Goal: Information Seeking & Learning: Compare options

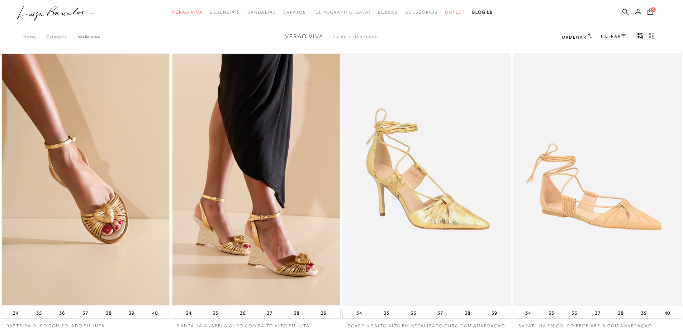
click at [622, 10] on icon at bounding box center [625, 12] width 6 height 6
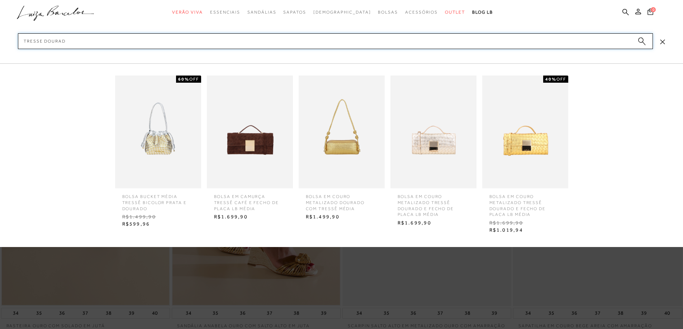
type input "TRESSE DOURADO"
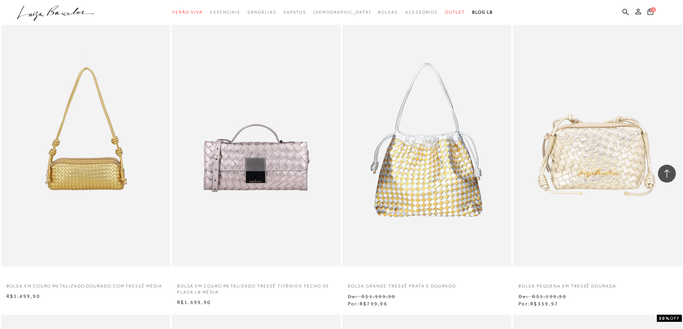
scroll to position [394, 0]
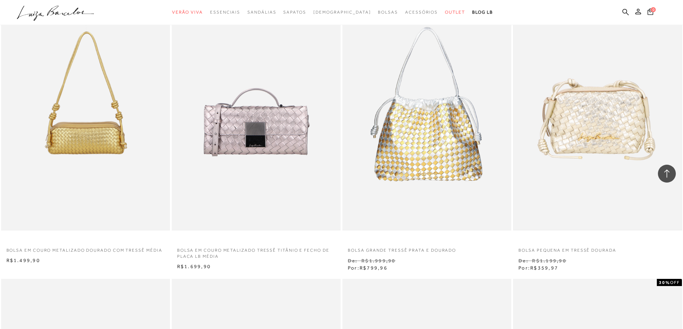
click at [615, 139] on img at bounding box center [597, 104] width 167 height 251
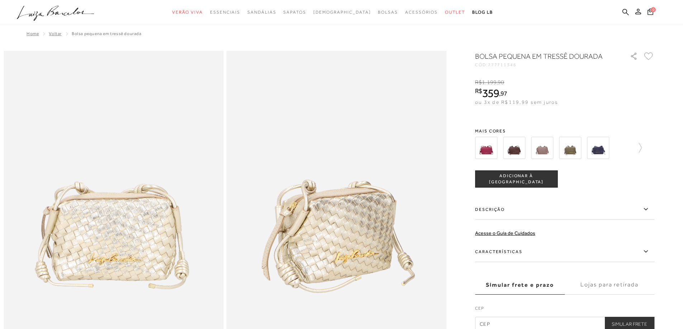
click at [487, 150] on img at bounding box center [486, 148] width 22 height 22
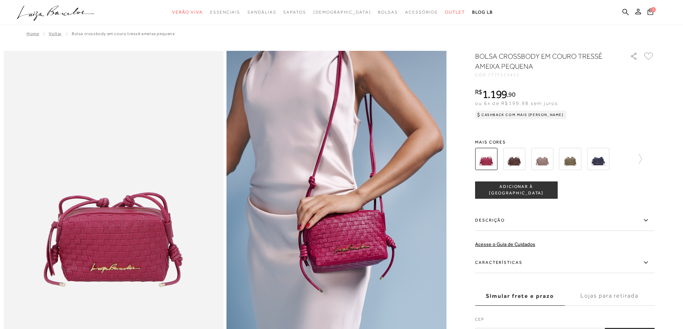
click at [514, 157] on img at bounding box center [514, 159] width 22 height 22
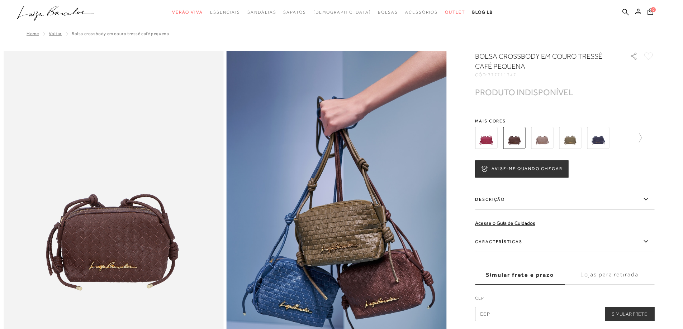
click at [552, 140] on img at bounding box center [542, 138] width 22 height 22
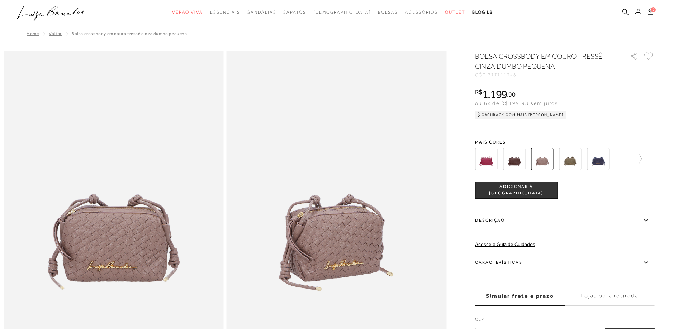
click at [571, 153] on img at bounding box center [570, 159] width 22 height 22
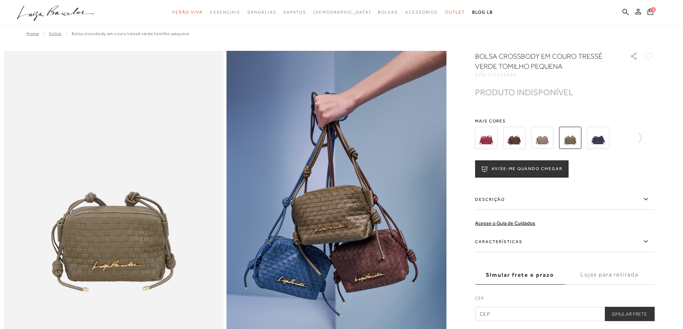
click at [599, 142] on img at bounding box center [598, 138] width 22 height 22
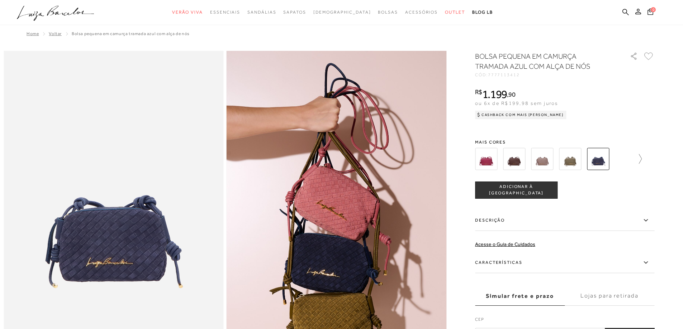
click at [641, 159] on icon at bounding box center [636, 159] width 10 height 10
click at [590, 163] on img at bounding box center [582, 159] width 22 height 22
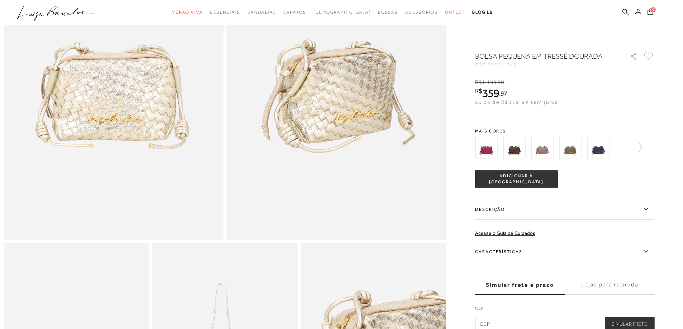
scroll to position [287, 0]
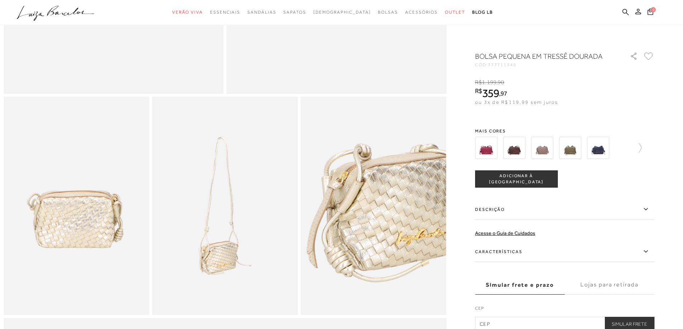
click at [403, 114] on img at bounding box center [373, 206] width 145 height 218
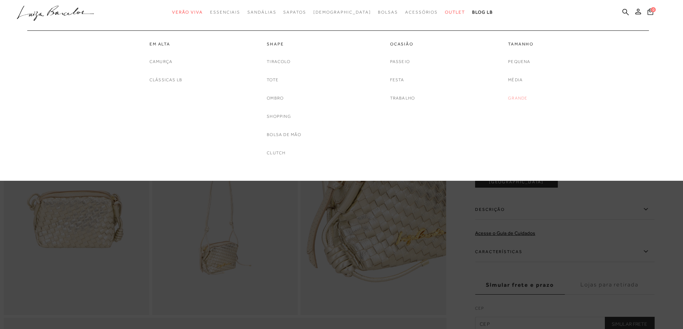
click at [511, 97] on link "Grande" at bounding box center [517, 99] width 19 height 8
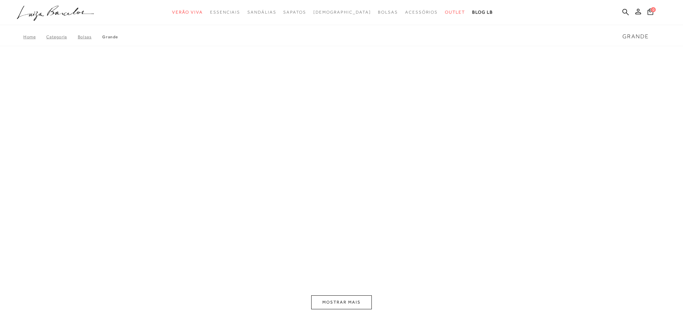
scroll to position [1, 0]
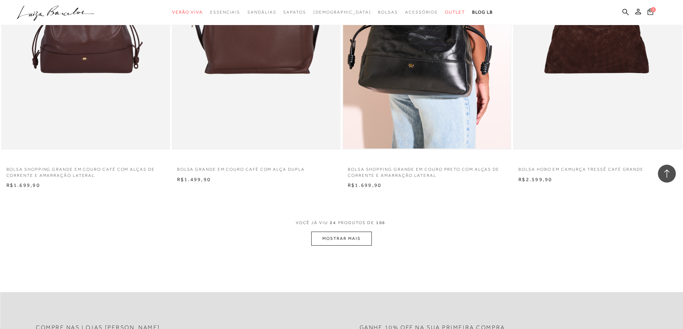
scroll to position [1613, 0]
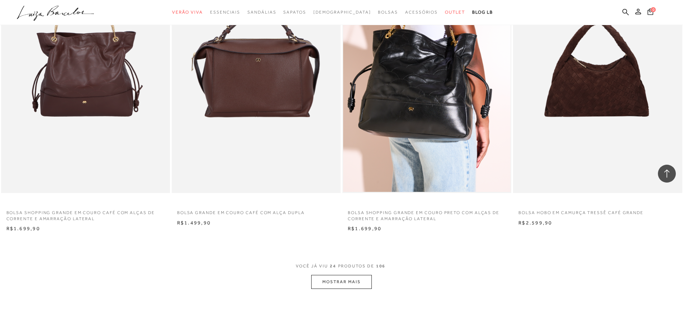
click at [351, 284] on button "MOSTRAR MAIS" at bounding box center [341, 282] width 60 height 14
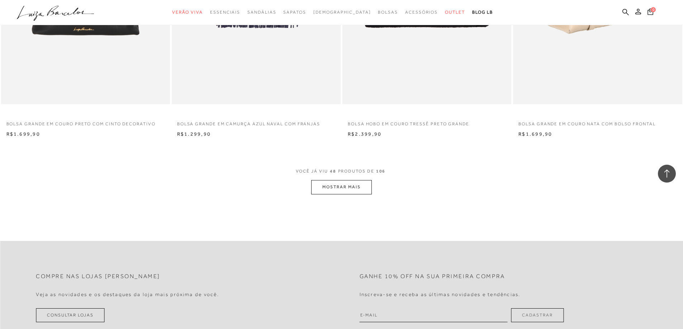
scroll to position [3584, 0]
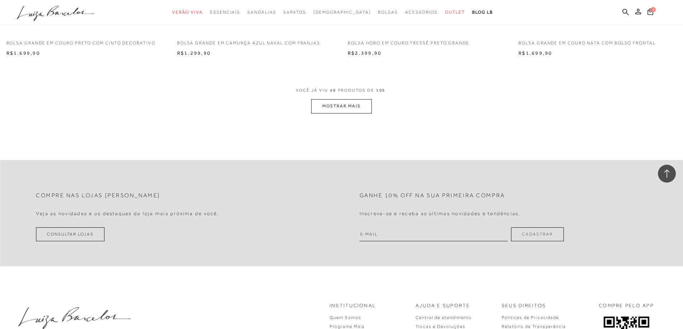
click at [355, 105] on button "MOSTRAR MAIS" at bounding box center [341, 106] width 60 height 14
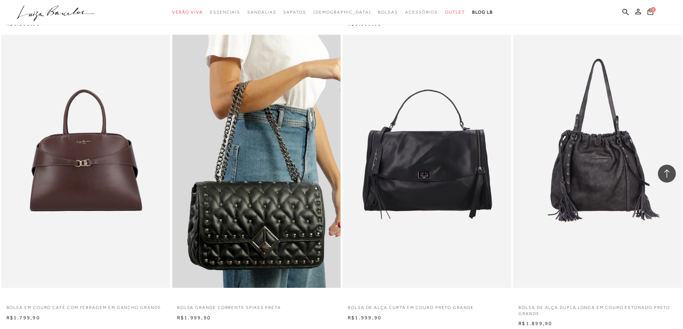
scroll to position [4229, 0]
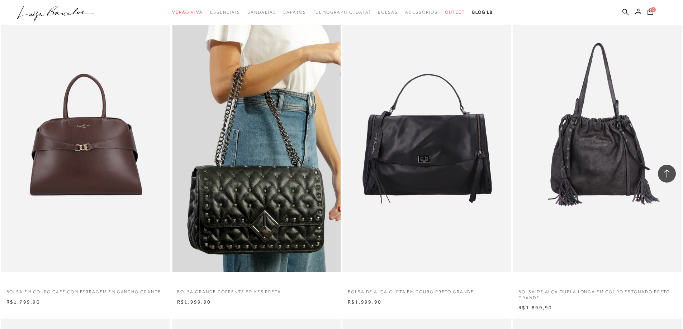
click at [234, 174] on img at bounding box center [256, 145] width 168 height 253
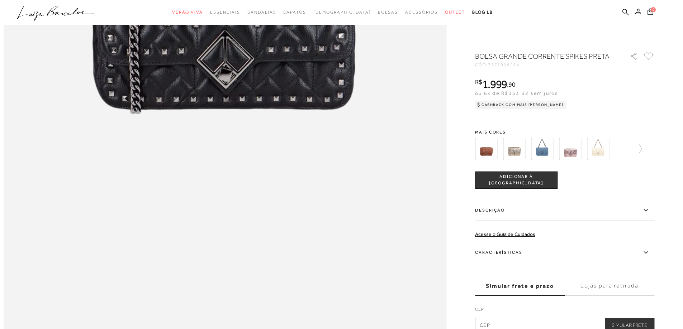
scroll to position [932, 0]
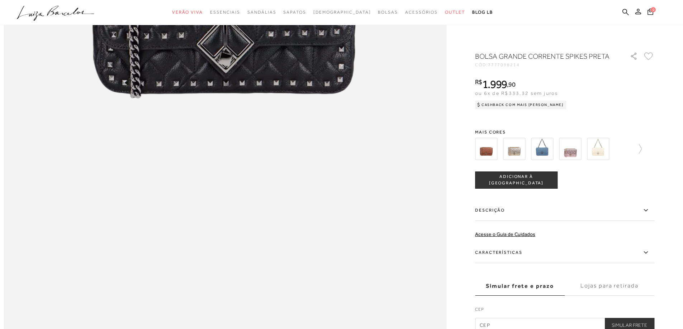
click at [650, 213] on icon at bounding box center [645, 210] width 9 height 9
click at [0, 0] on input "Descrição" at bounding box center [0, 0] width 0 height 0
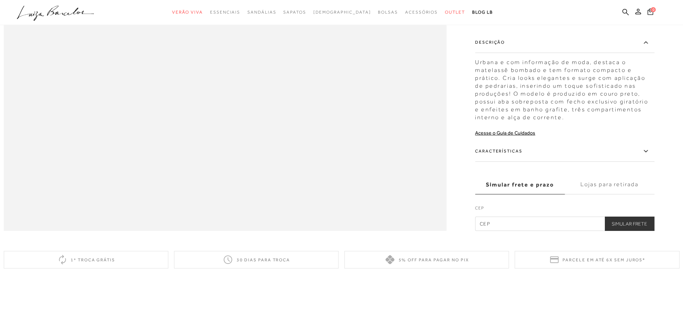
scroll to position [1039, 0]
click at [649, 154] on icon at bounding box center [645, 149] width 9 height 9
click at [0, 0] on input "Características" at bounding box center [0, 0] width 0 height 0
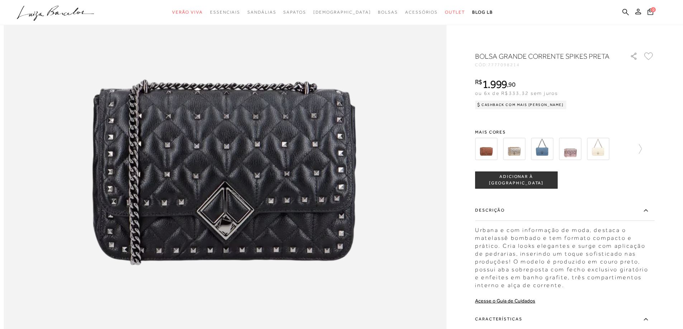
scroll to position [753, 0]
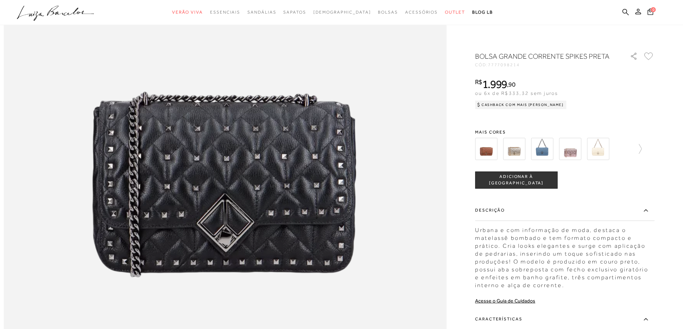
click at [519, 152] on img at bounding box center [514, 149] width 22 height 22
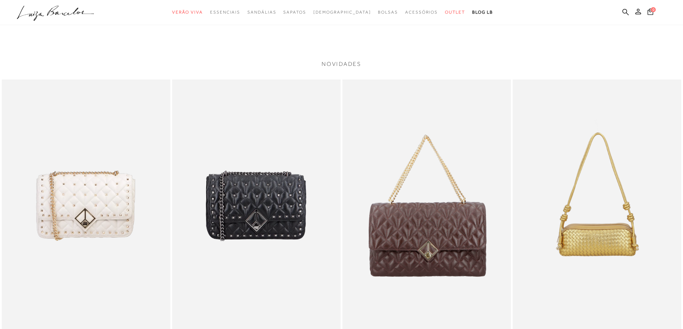
scroll to position [860, 0]
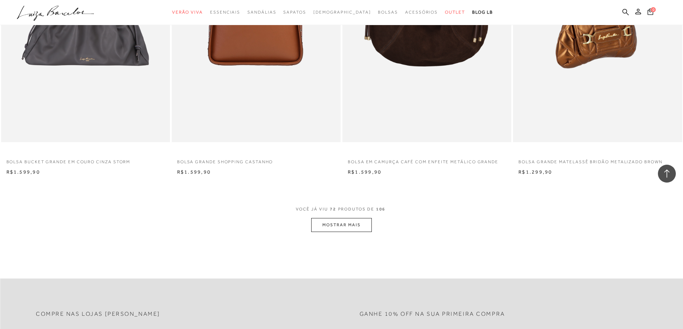
scroll to position [5259, 0]
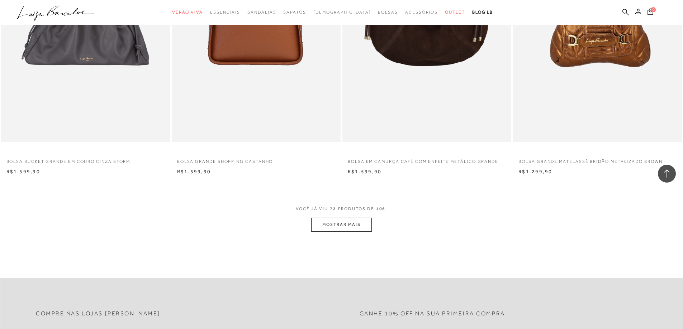
click at [337, 223] on button "MOSTRAR MAIS" at bounding box center [341, 225] width 60 height 14
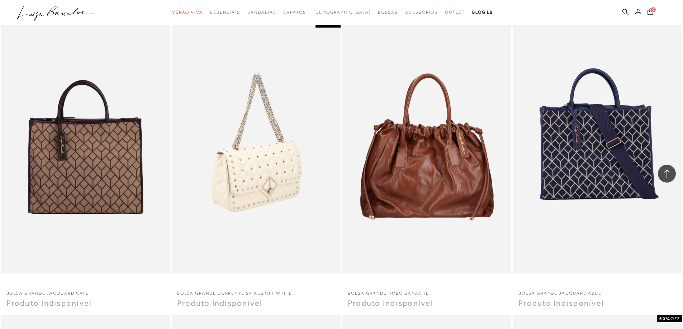
scroll to position [6621, 0]
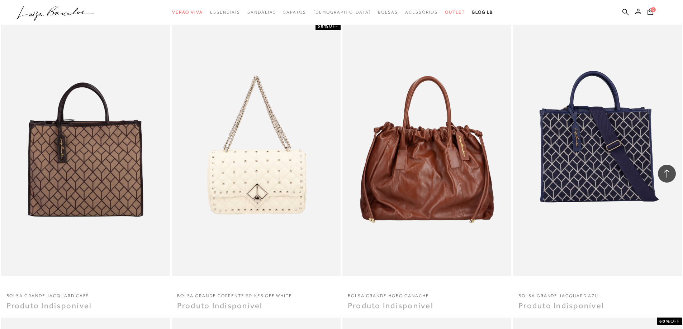
click at [76, 9] on icon ".a{fill-rule:evenodd;}" at bounding box center [55, 13] width 77 height 15
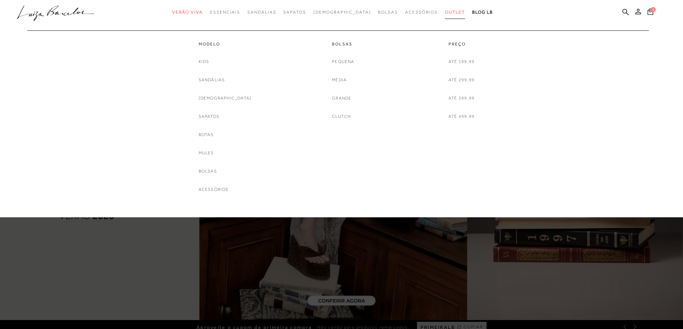
click at [445, 13] on span "Outlet" at bounding box center [455, 12] width 20 height 5
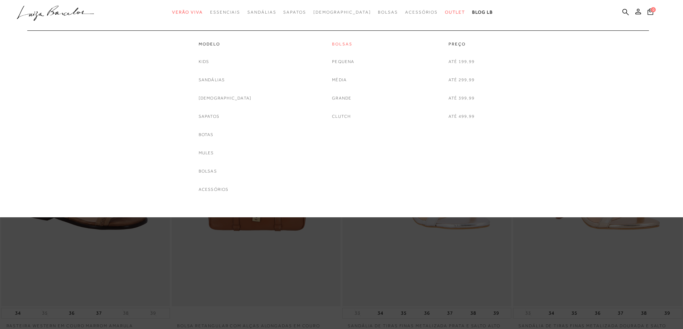
click at [343, 43] on link "Bolsas" at bounding box center [343, 44] width 22 height 6
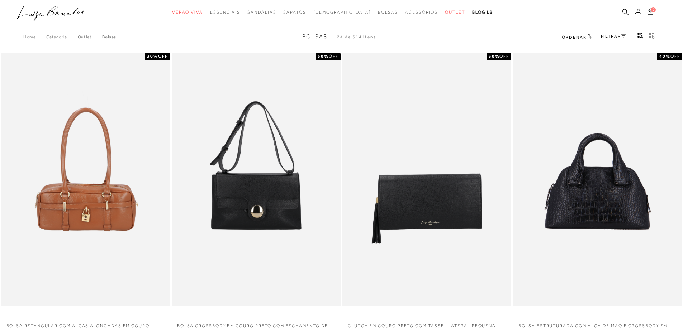
click at [579, 39] on span "Ordenar" at bounding box center [574, 37] width 24 height 5
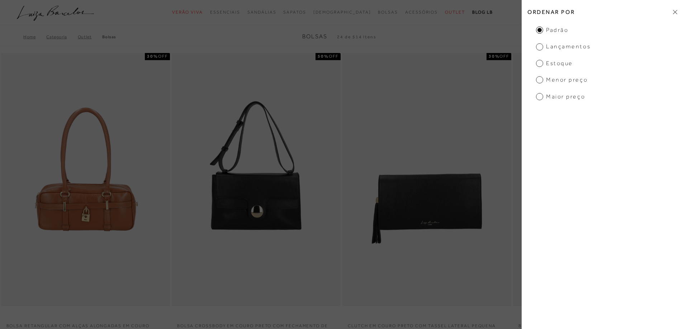
click at [564, 82] on span "Menor preço" at bounding box center [562, 80] width 52 height 8
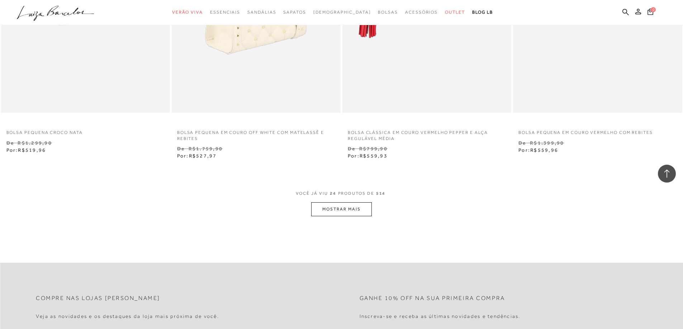
scroll to position [1792, 0]
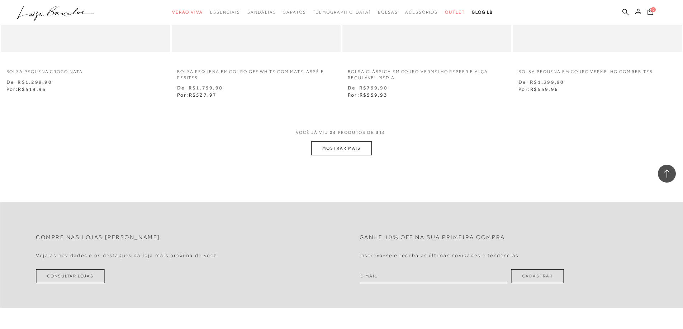
click at [354, 151] on button "MOSTRAR MAIS" at bounding box center [341, 149] width 60 height 14
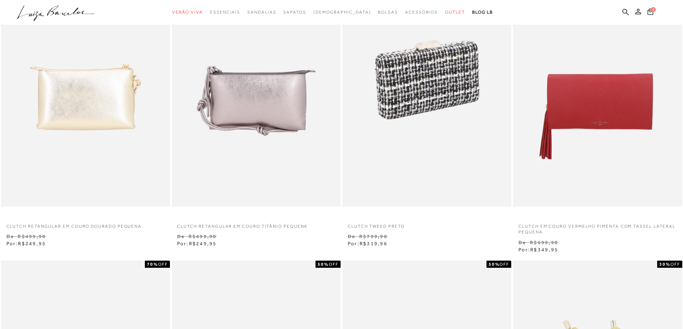
scroll to position [0, 0]
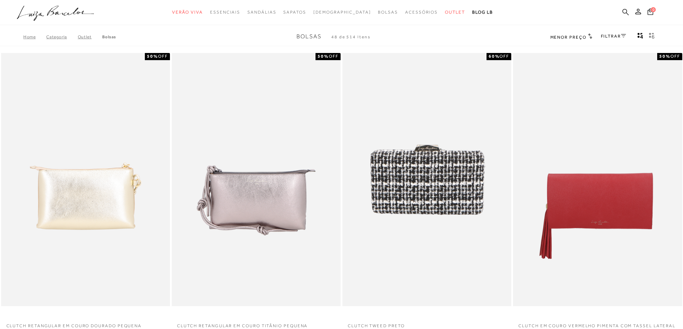
click at [624, 10] on icon at bounding box center [625, 12] width 6 height 7
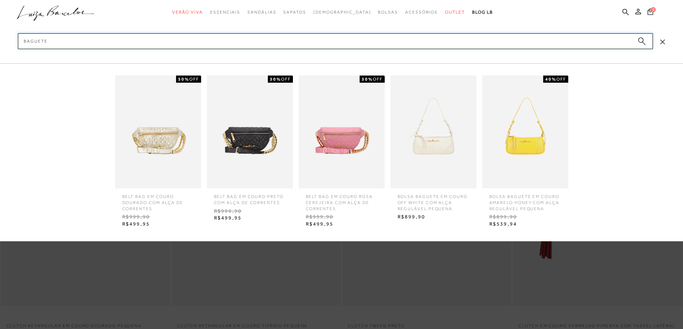
type input "BAGUETE"
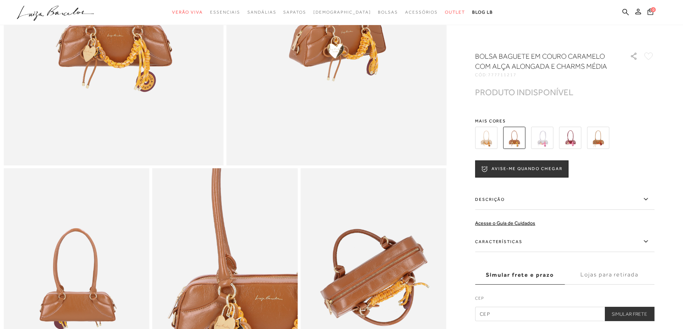
scroll to position [179, 0]
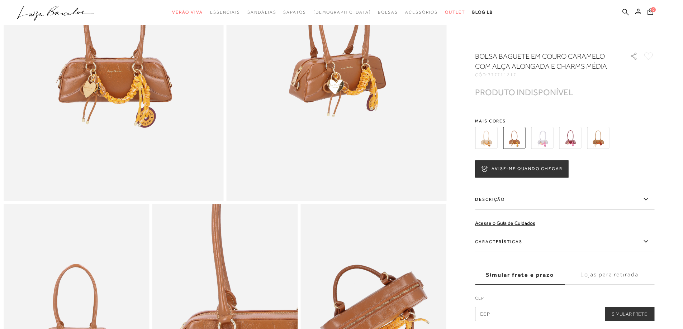
click at [627, 10] on icon at bounding box center [625, 12] width 6 height 7
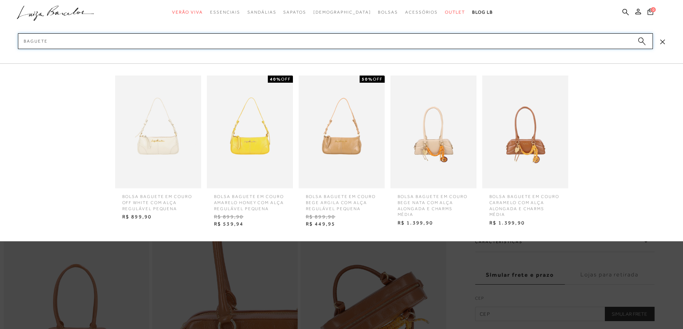
type input "BAGUETE"
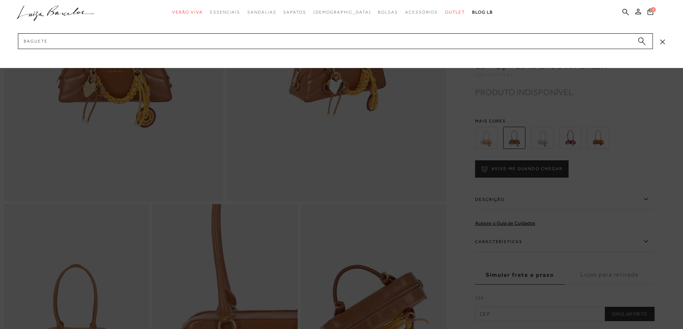
click at [640, 43] on icon "submit" at bounding box center [642, 41] width 8 height 8
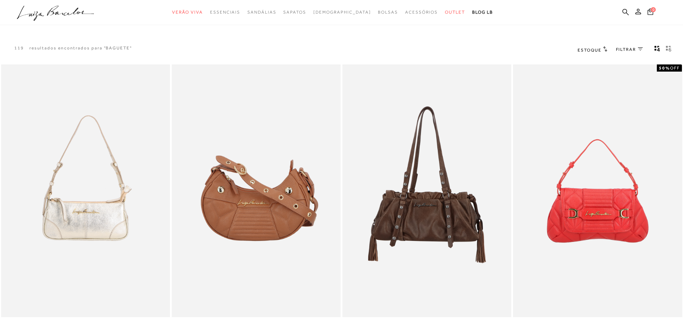
scroll to position [108, 0]
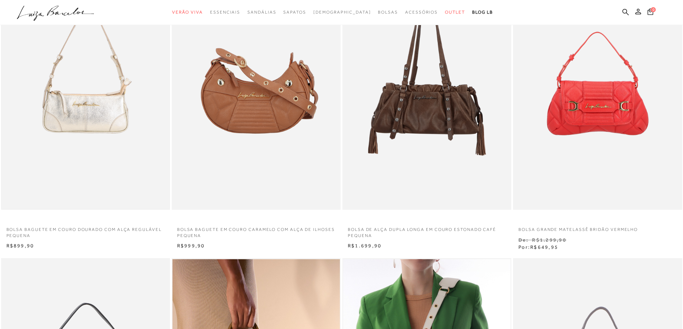
click at [91, 109] on img at bounding box center [85, 83] width 167 height 251
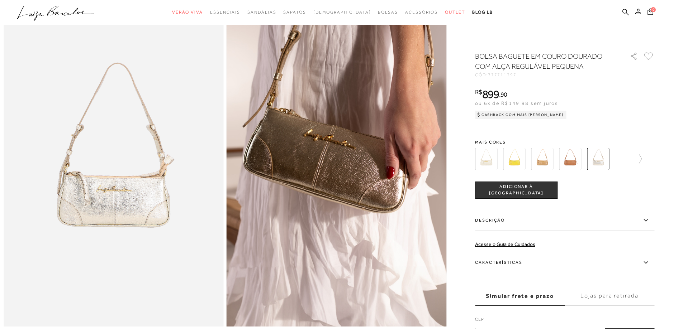
scroll to position [36, 0]
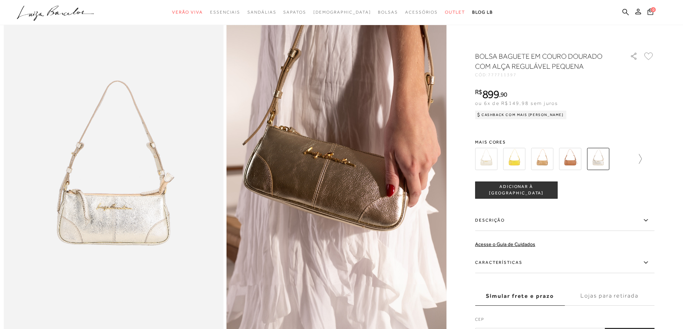
click at [640, 157] on icon at bounding box center [636, 159] width 10 height 10
click at [560, 160] on img at bounding box center [554, 159] width 22 height 22
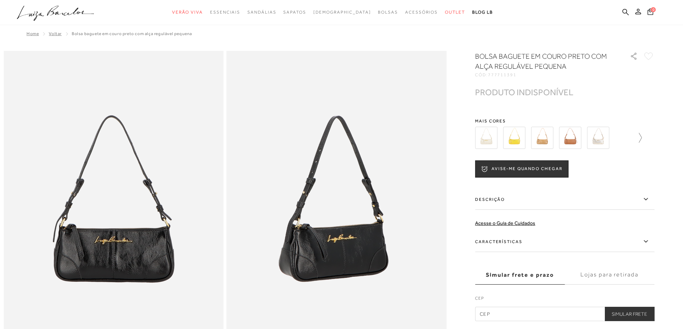
click at [641, 138] on icon at bounding box center [636, 138] width 10 height 10
click at [591, 140] on img at bounding box center [582, 138] width 22 height 22
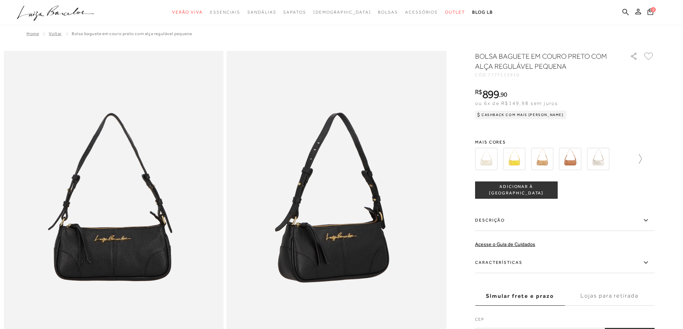
click at [640, 156] on icon at bounding box center [636, 159] width 10 height 10
click at [562, 162] on img at bounding box center [554, 159] width 22 height 22
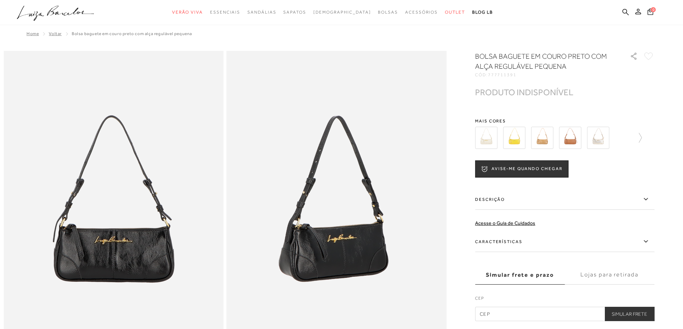
click at [648, 137] on div at bounding box center [564, 138] width 179 height 27
click at [641, 138] on icon at bounding box center [636, 138] width 10 height 10
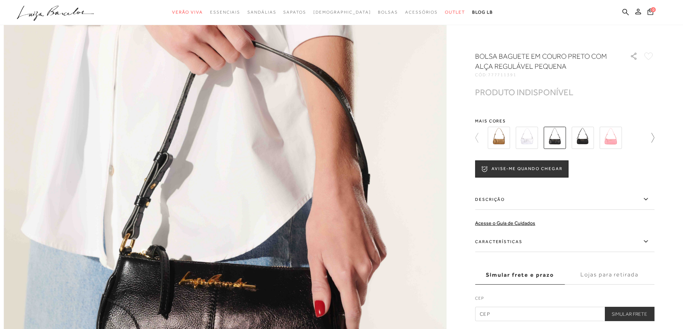
scroll to position [753, 0]
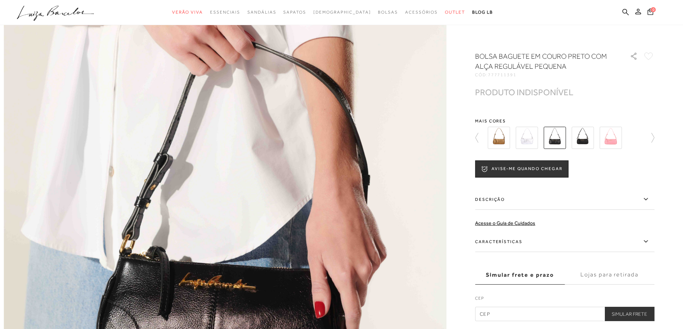
click at [478, 139] on icon at bounding box center [480, 138] width 10 height 10
click at [486, 136] on img at bounding box center [486, 138] width 22 height 22
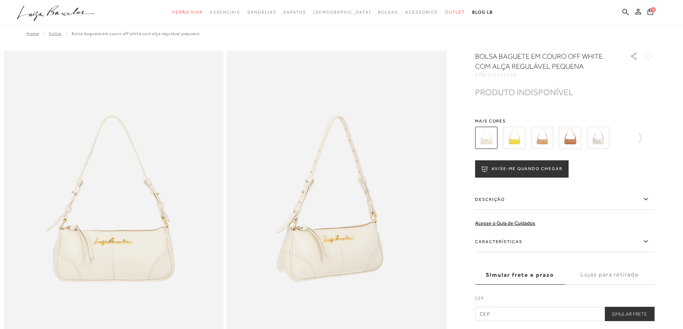
click at [518, 142] on img at bounding box center [514, 138] width 22 height 22
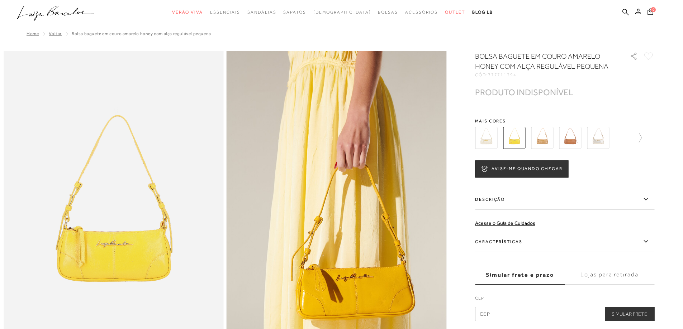
click at [545, 140] on img at bounding box center [542, 138] width 22 height 22
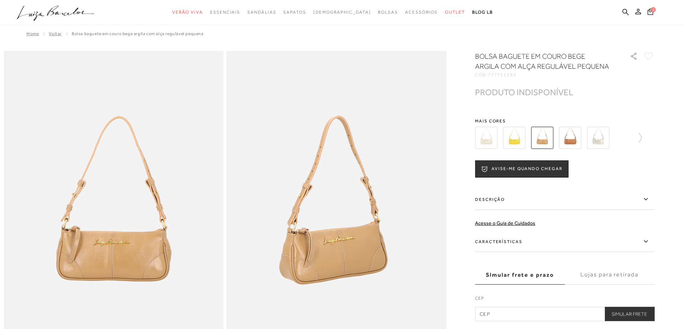
click at [567, 137] on img at bounding box center [570, 138] width 22 height 22
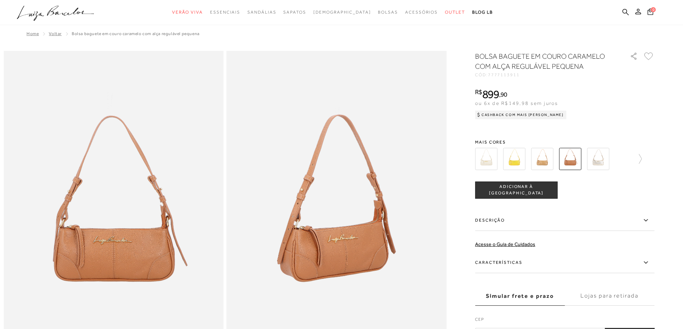
click at [601, 159] on img at bounding box center [598, 159] width 22 height 22
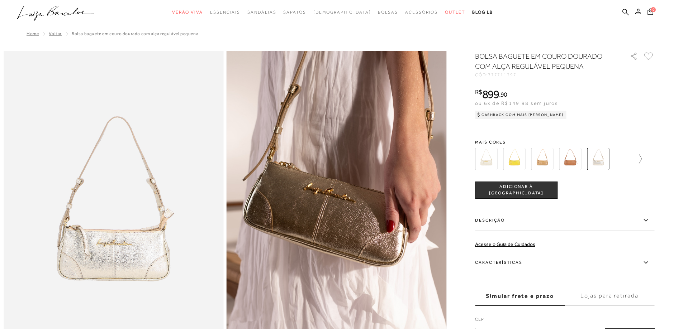
click at [639, 157] on icon at bounding box center [636, 159] width 10 height 10
click at [495, 166] on img at bounding box center [498, 159] width 22 height 22
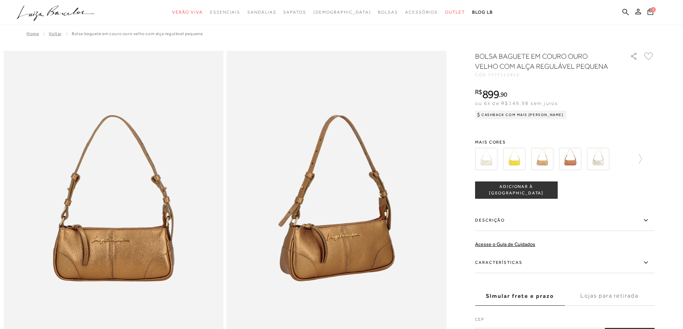
click at [521, 160] on img at bounding box center [514, 159] width 22 height 22
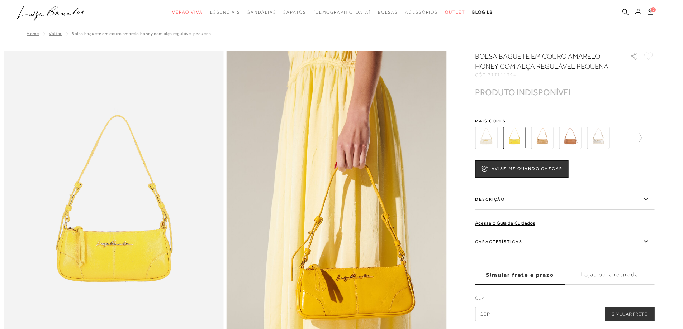
click at [548, 145] on img at bounding box center [542, 138] width 22 height 22
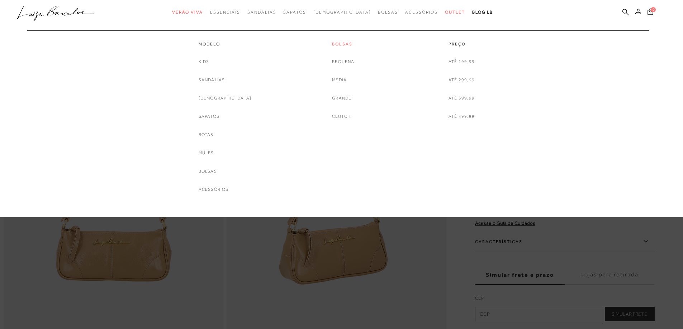
click at [339, 42] on link "Bolsas" at bounding box center [343, 44] width 22 height 6
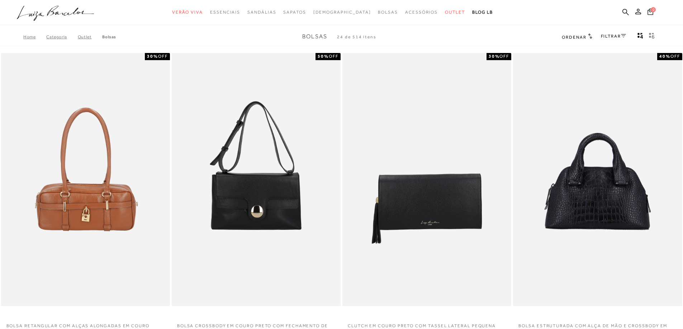
click at [578, 36] on span "Ordenar" at bounding box center [574, 37] width 24 height 5
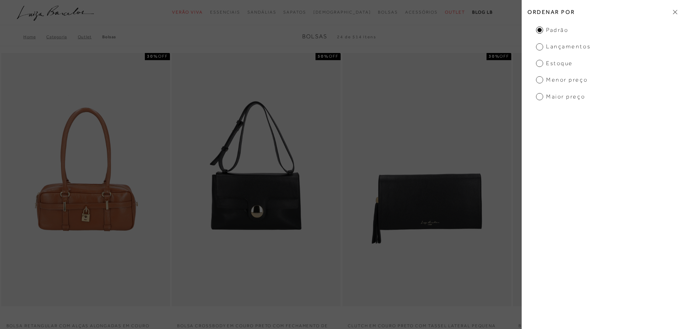
click at [573, 82] on span "Menor preço" at bounding box center [562, 80] width 52 height 8
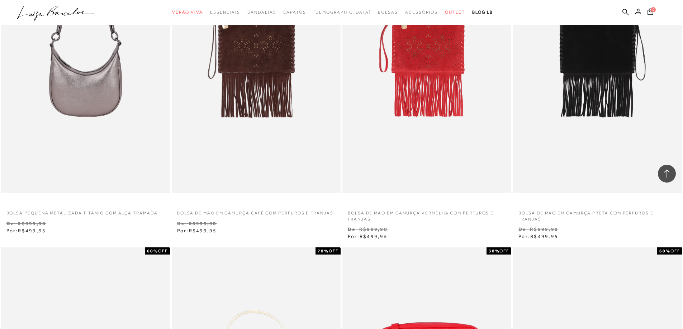
scroll to position [1362, 0]
